Goal: Find specific page/section: Find specific page/section

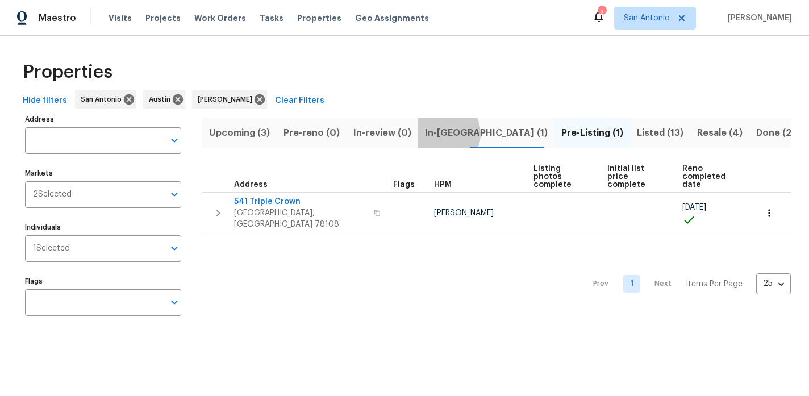
click at [436, 133] on span "In-[GEOGRAPHIC_DATA] (1)" at bounding box center [486, 133] width 123 height 16
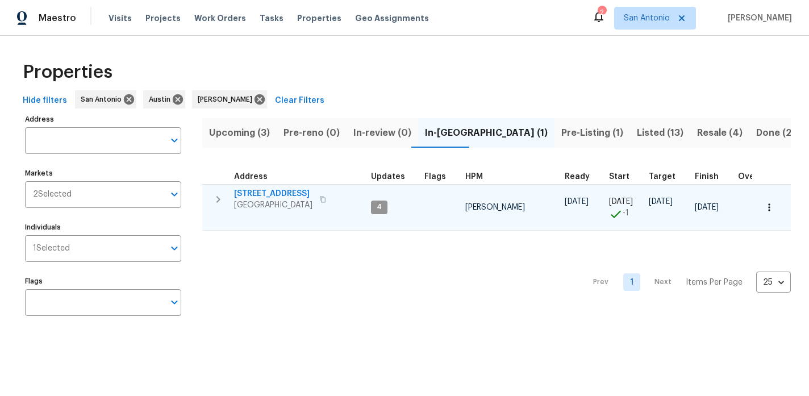
click at [291, 193] on span "[STREET_ADDRESS]" at bounding box center [273, 193] width 78 height 11
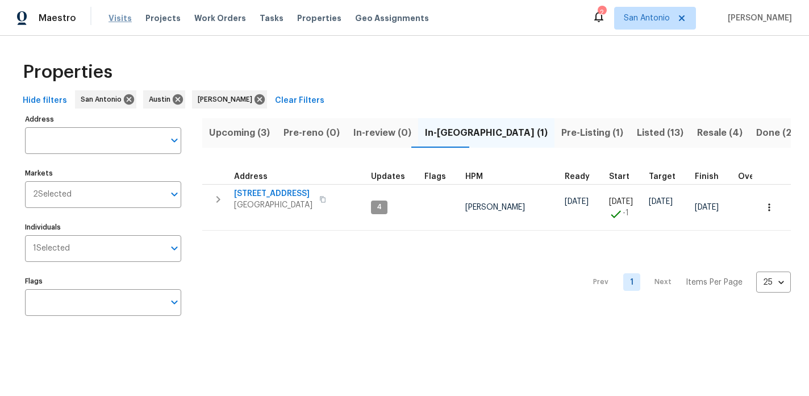
click at [124, 19] on span "Visits" at bounding box center [119, 17] width 23 height 11
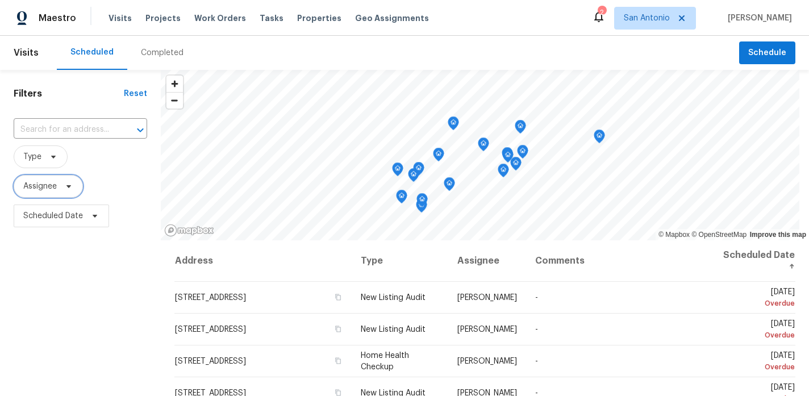
click at [68, 187] on icon at bounding box center [68, 186] width 9 height 9
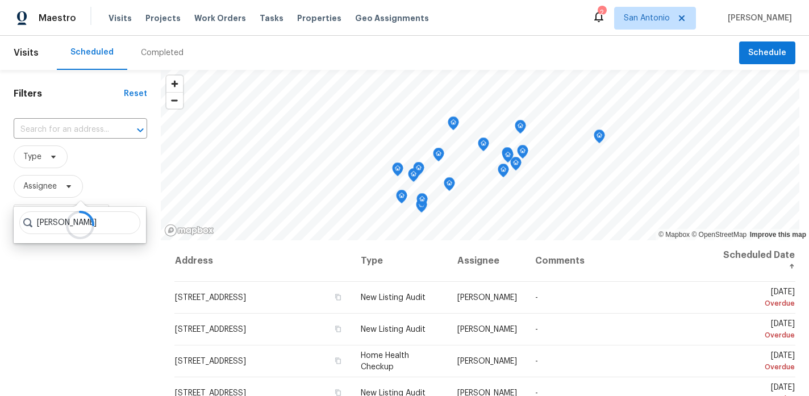
type input "[PERSON_NAME]"
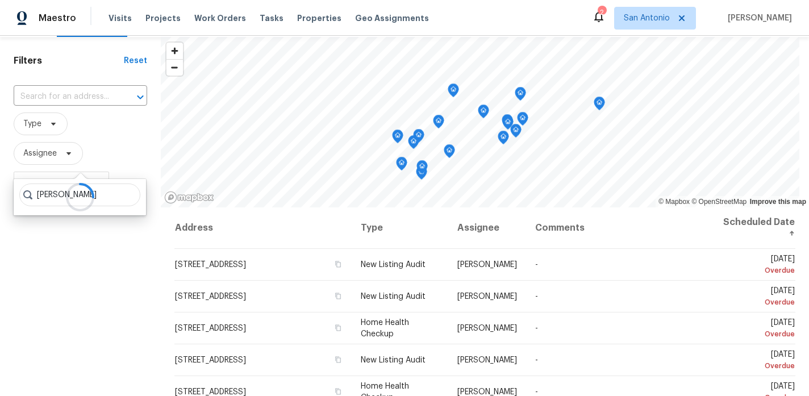
scroll to position [36, 0]
